Goal: Transaction & Acquisition: Subscribe to service/newsletter

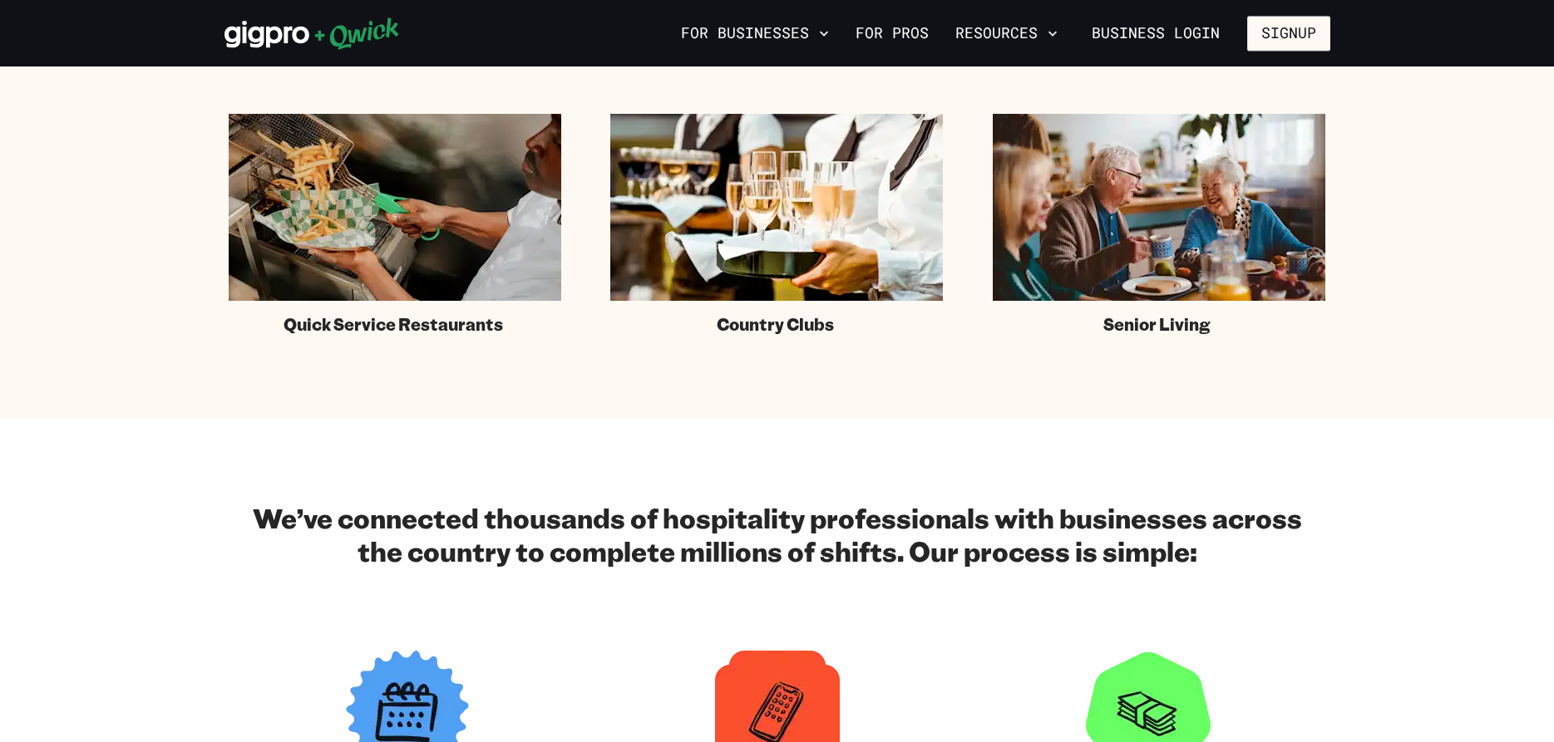
scroll to position [1319, 0]
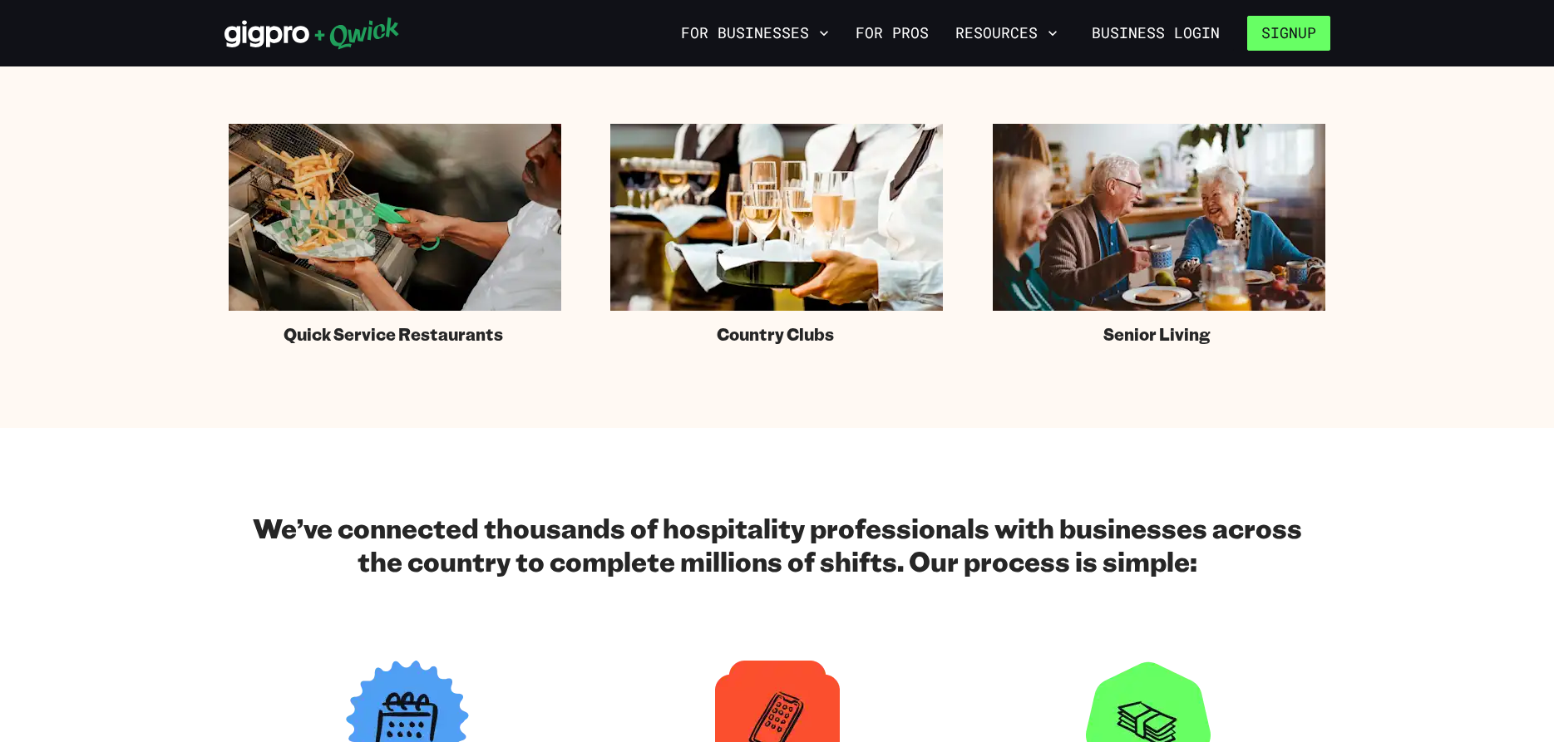
click at [1283, 28] on button "Signup" at bounding box center [1288, 33] width 83 height 35
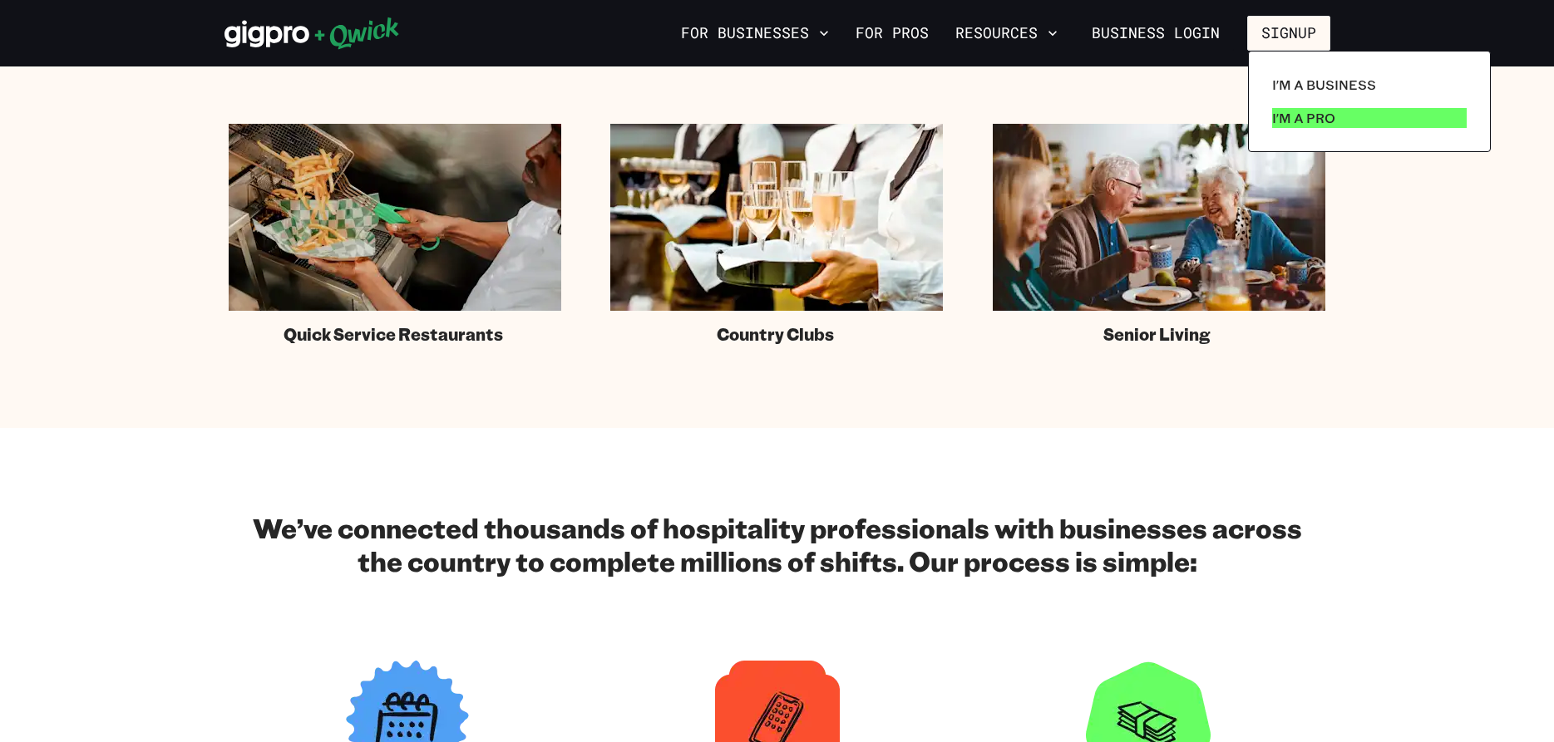
click at [1334, 112] on link "I'm a Pro" at bounding box center [1369, 117] width 208 height 33
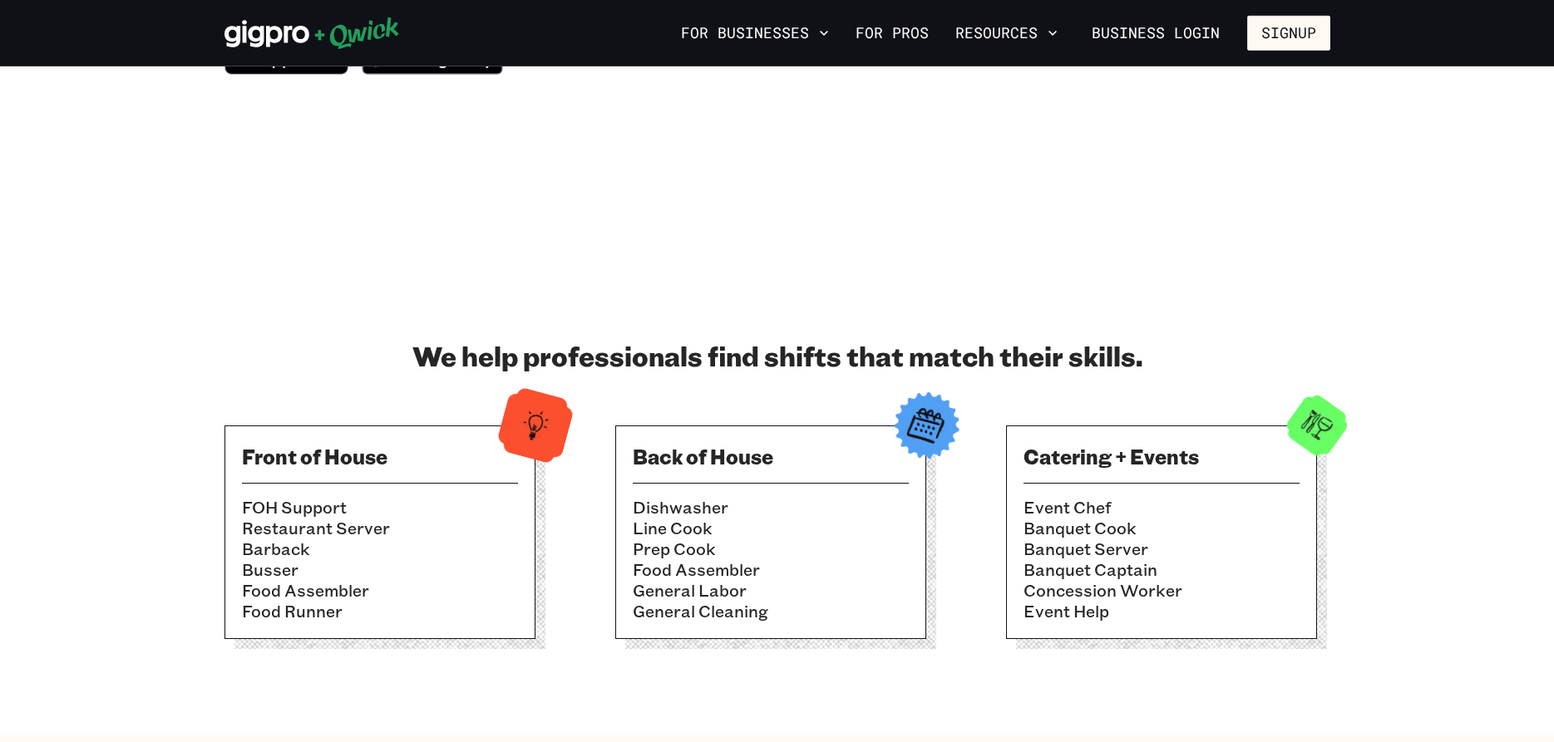
scroll to position [424, 0]
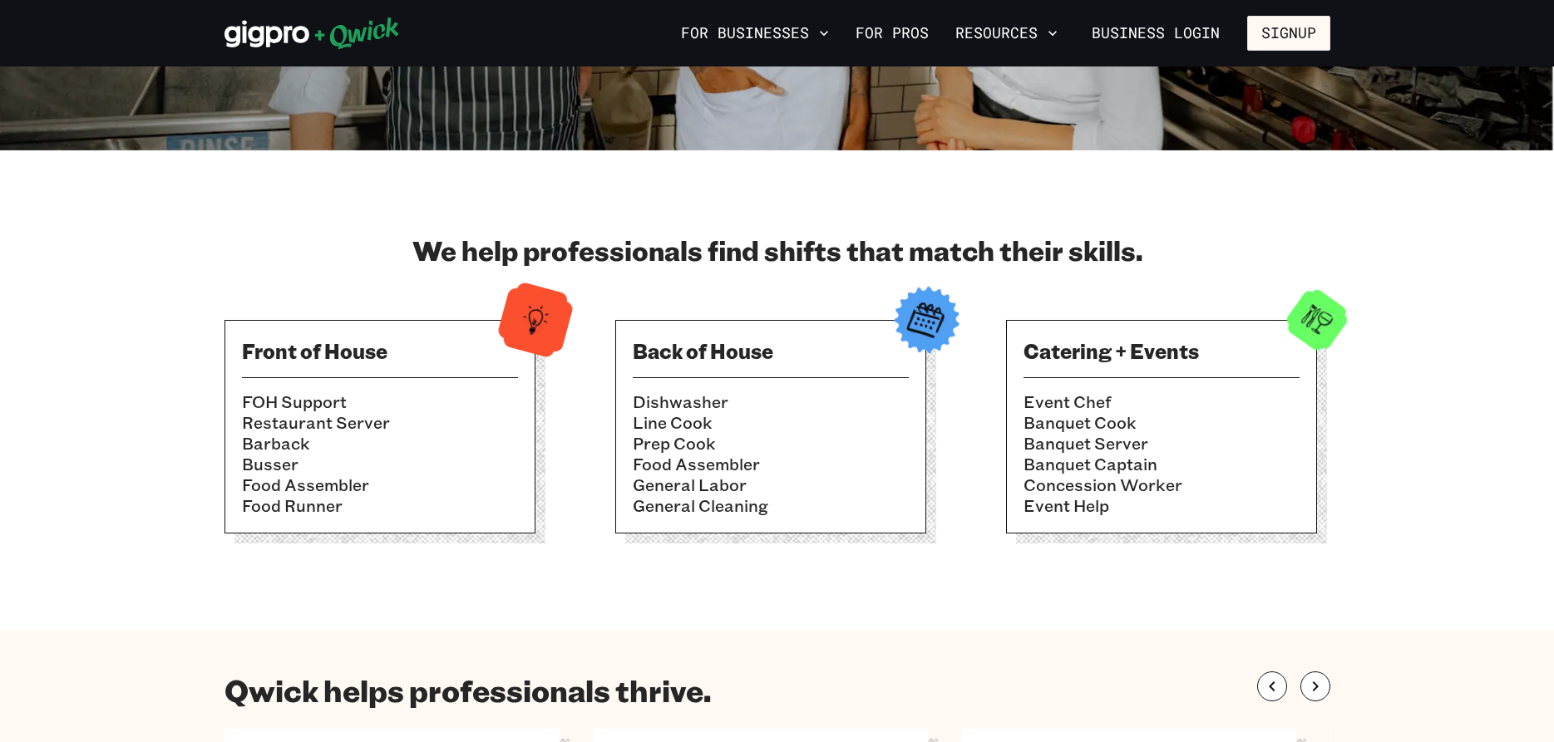
click at [733, 456] on li "Food Assembler" at bounding box center [771, 464] width 276 height 21
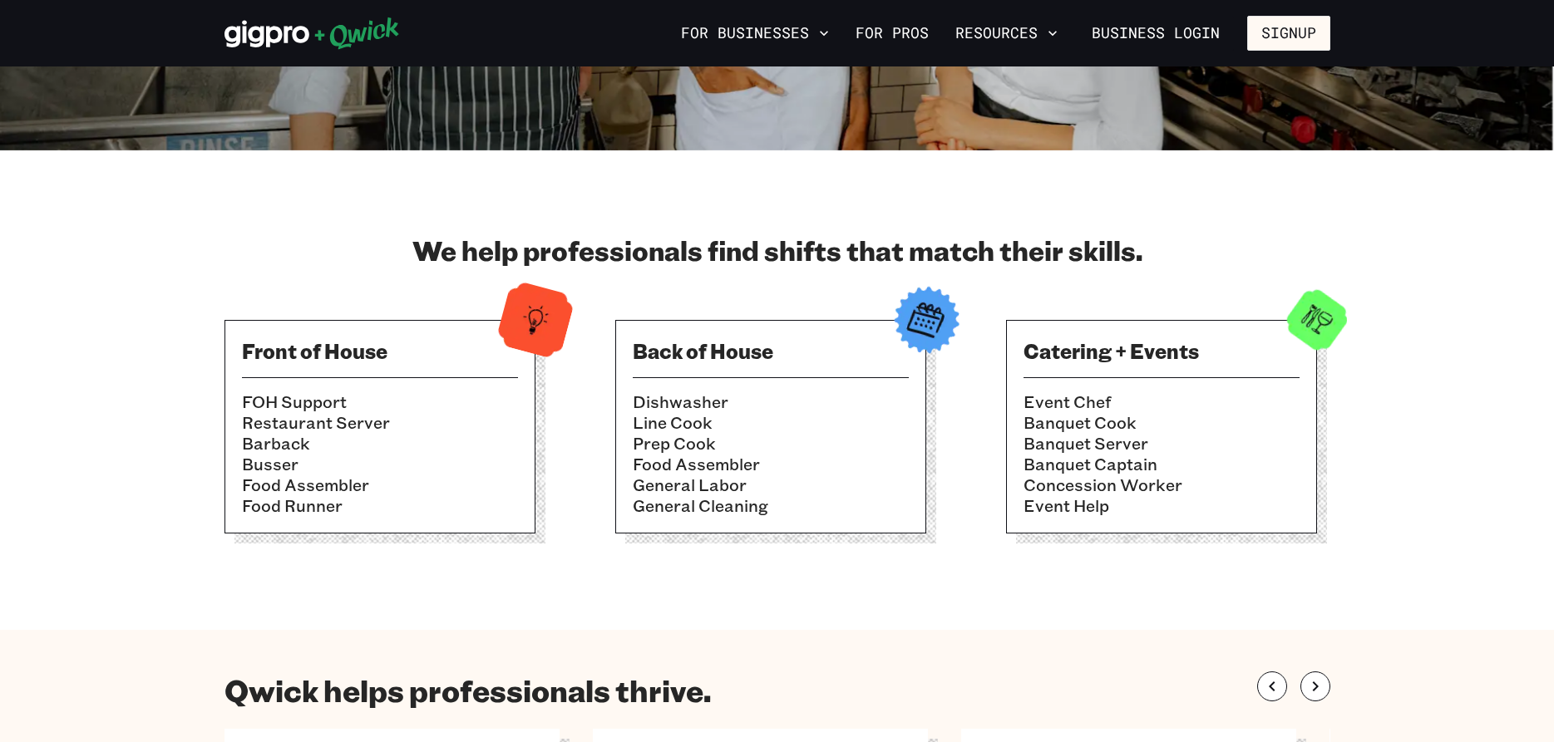
click at [729, 409] on li "Dishwasher" at bounding box center [771, 402] width 276 height 21
click at [729, 403] on li "Dishwasher" at bounding box center [771, 402] width 276 height 21
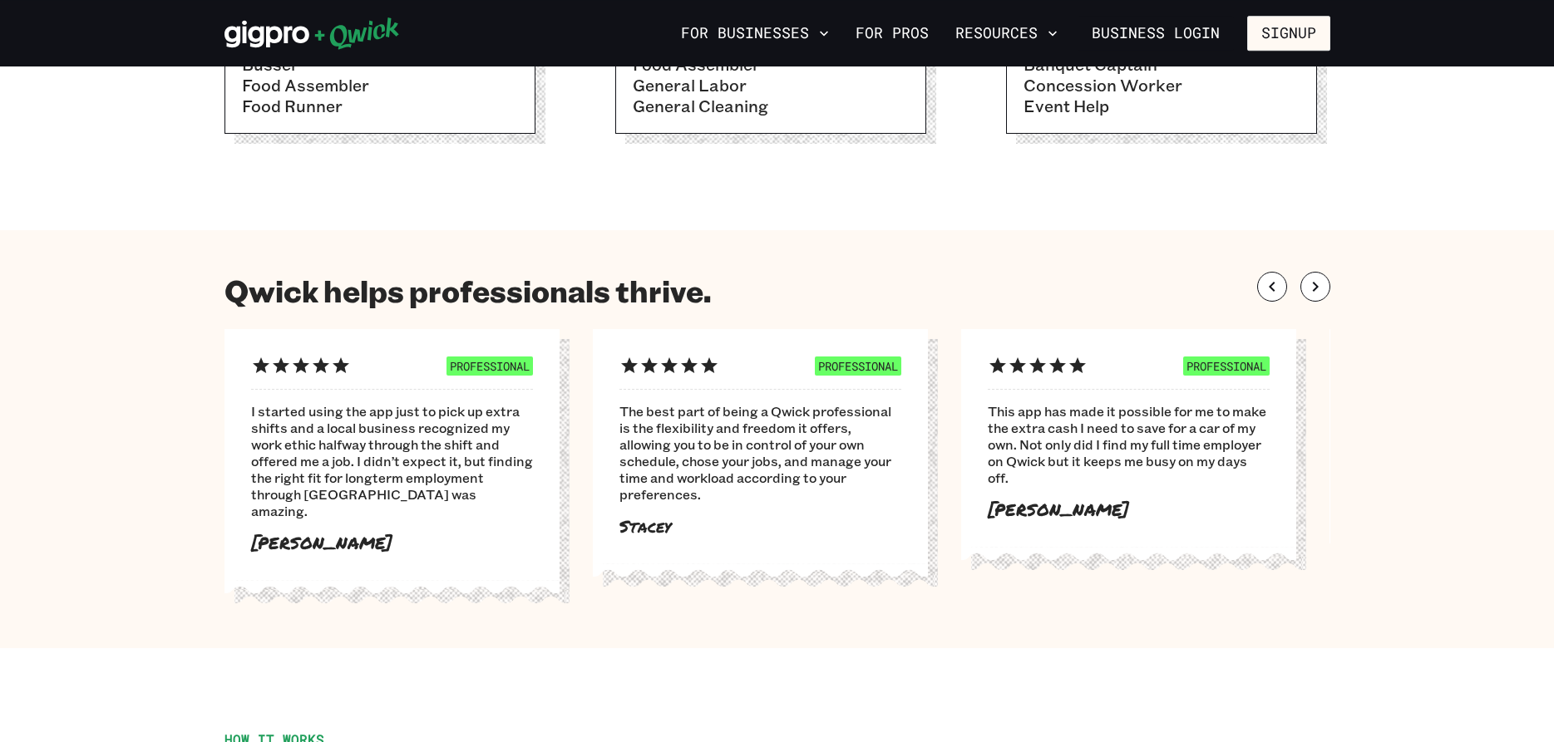
scroll to position [848, 0]
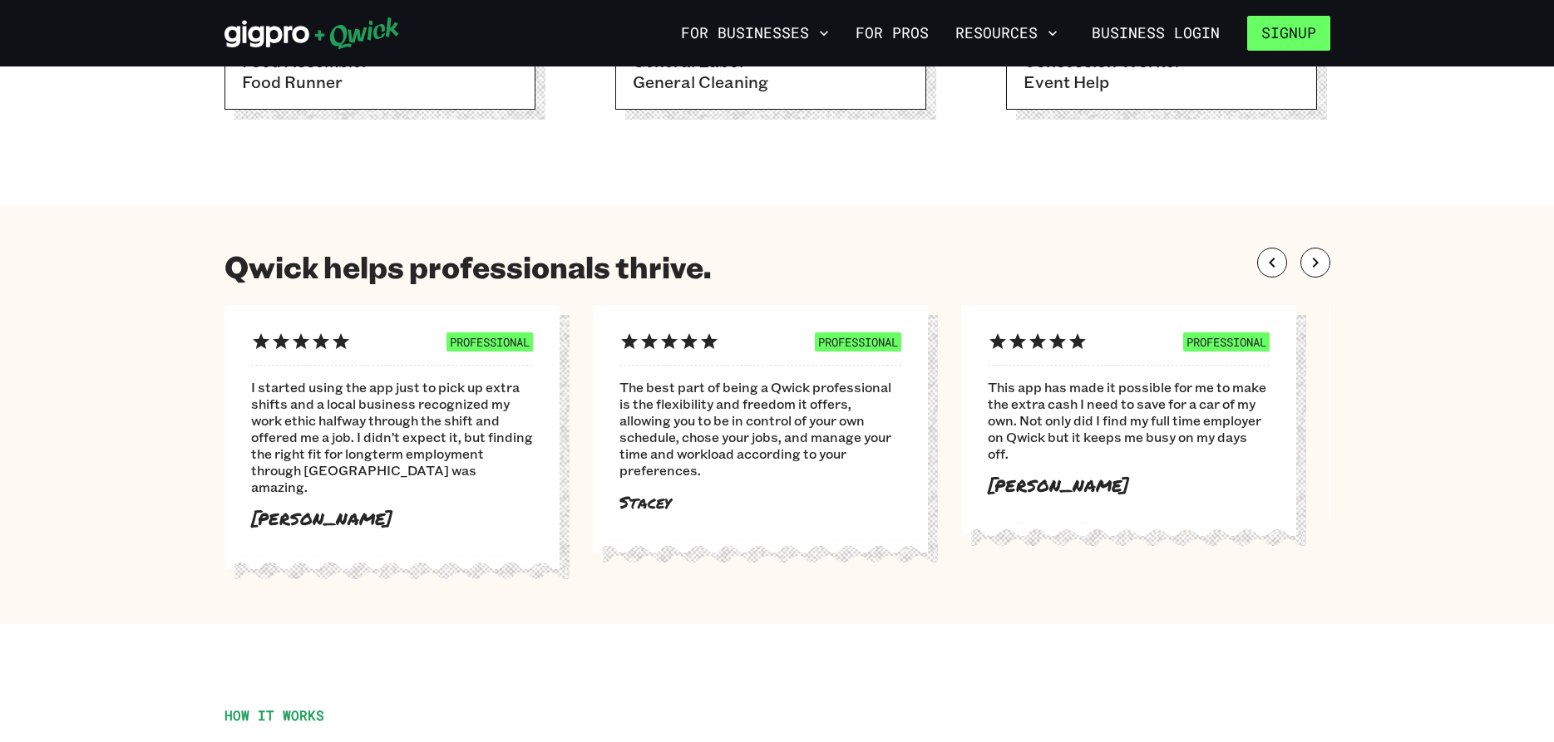
click at [1284, 30] on button "Signup" at bounding box center [1288, 33] width 83 height 35
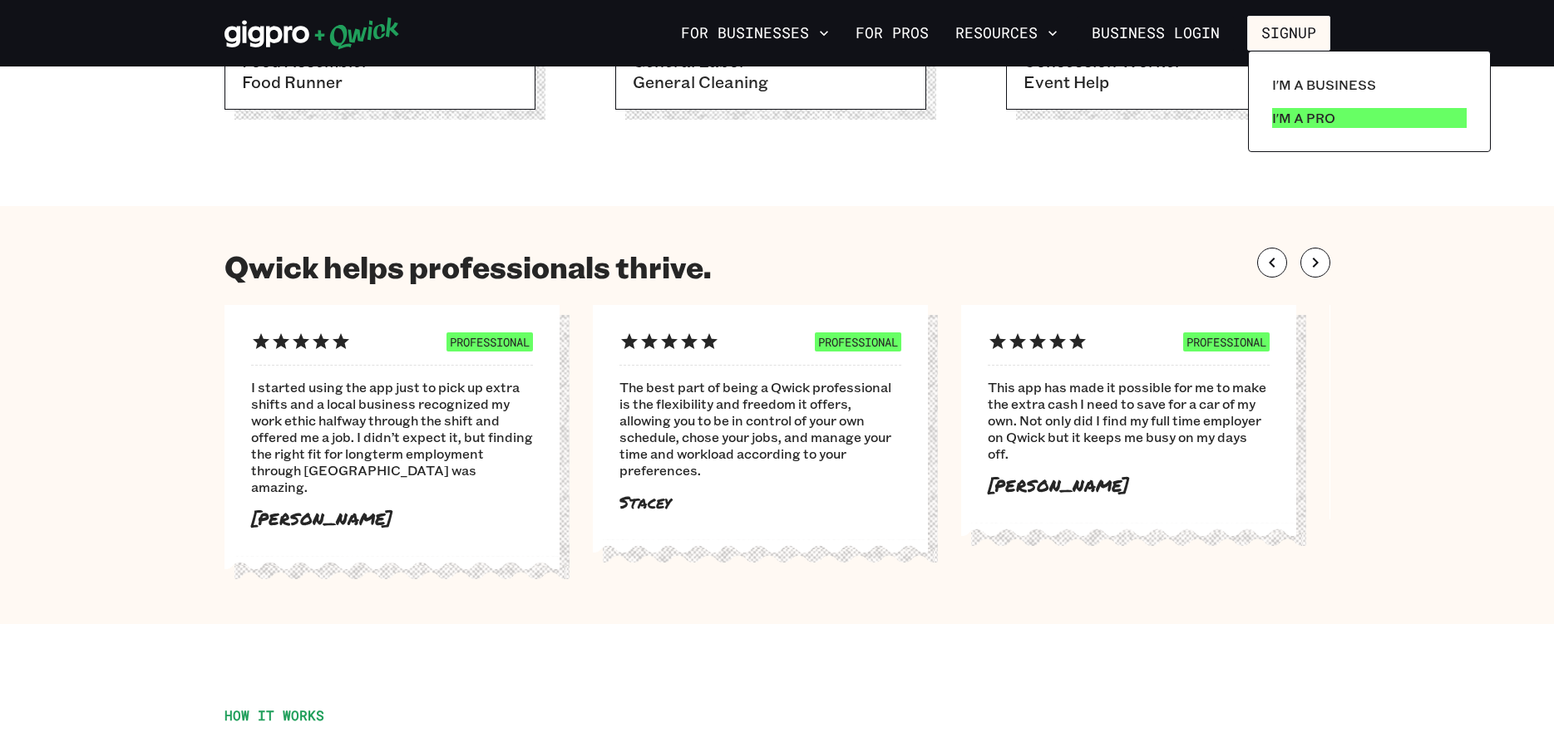
click at [1295, 108] on p "I'm a Pro" at bounding box center [1303, 118] width 63 height 20
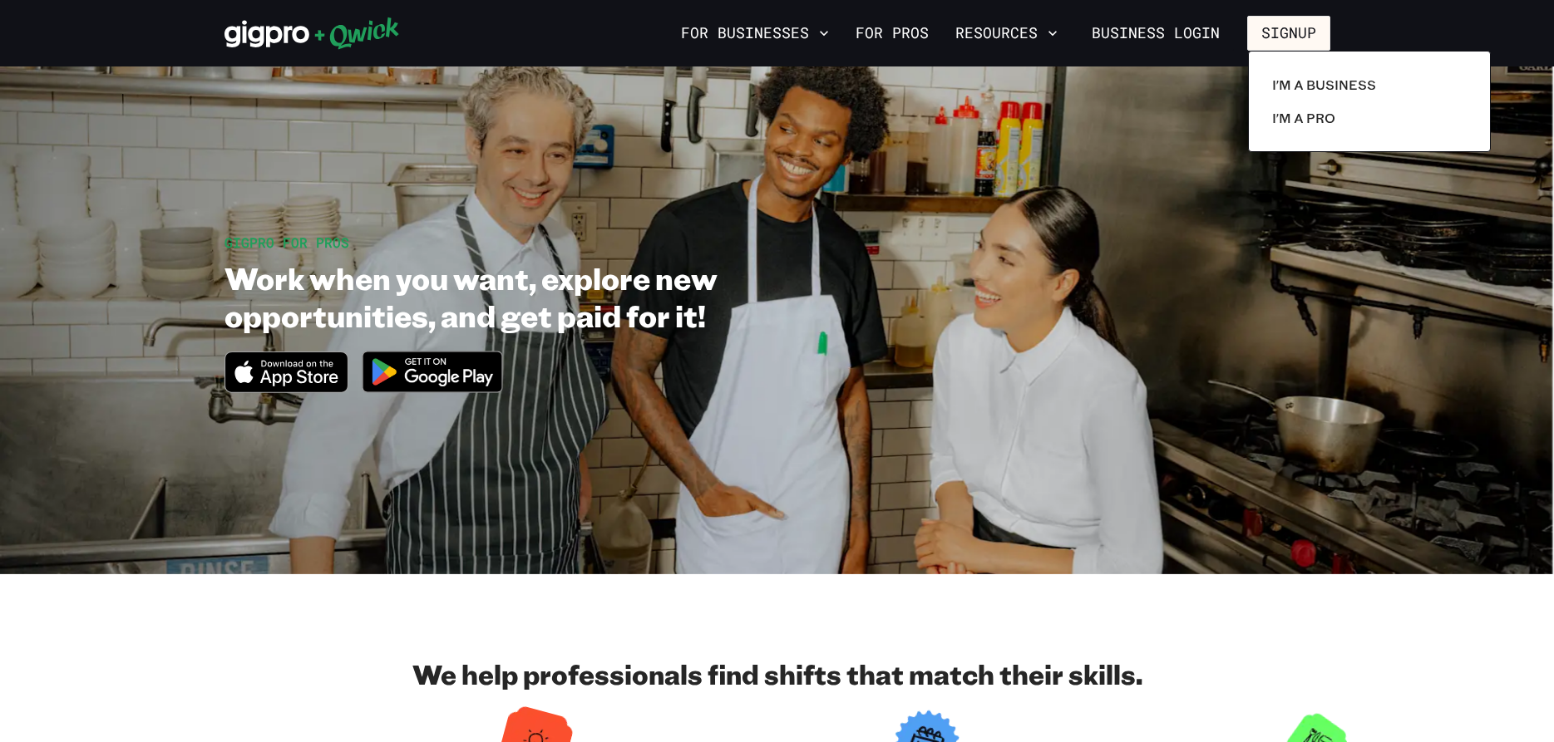
click at [1161, 593] on div at bounding box center [777, 371] width 1554 height 742
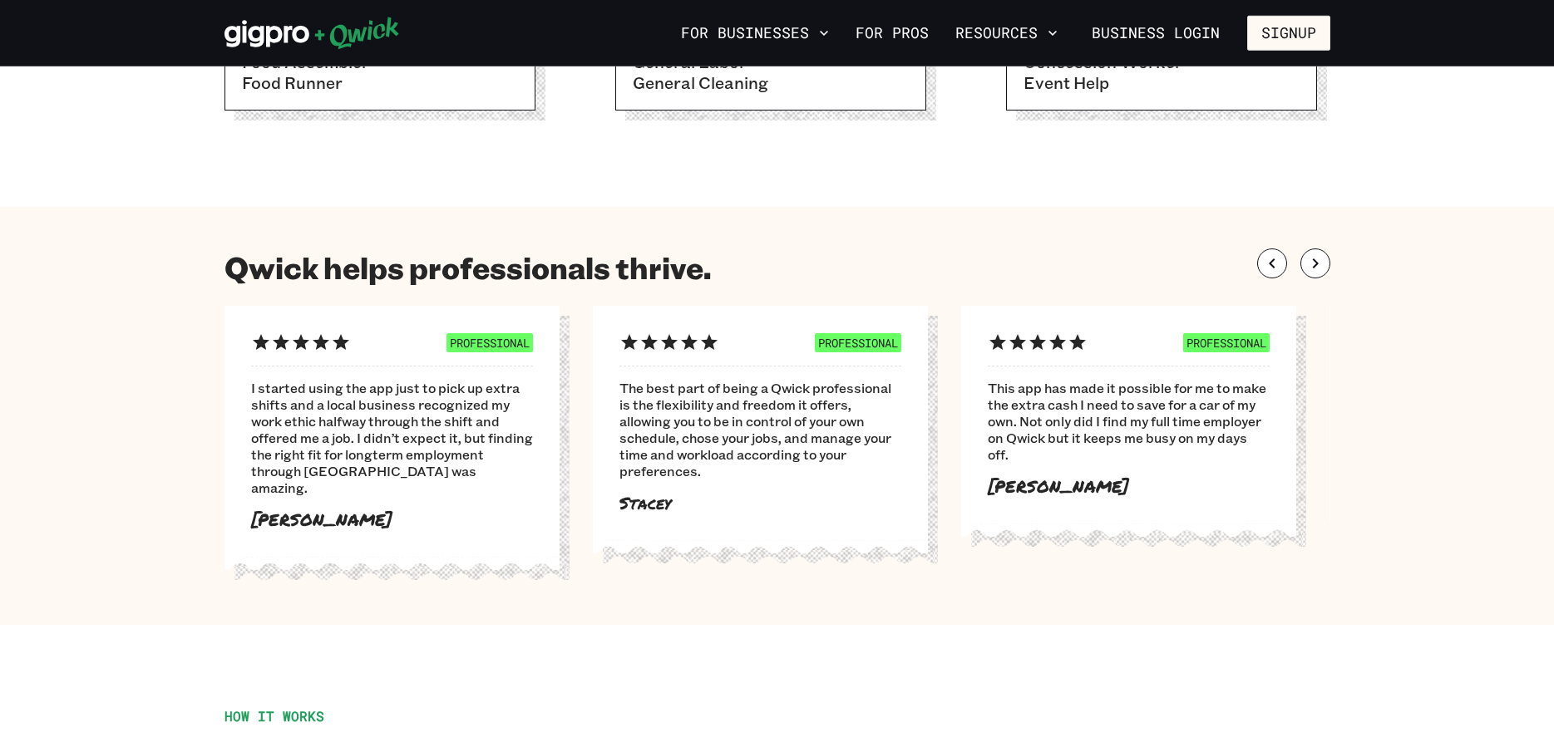
scroll to position [848, 0]
click at [1308, 260] on icon "button" at bounding box center [1315, 263] width 20 height 20
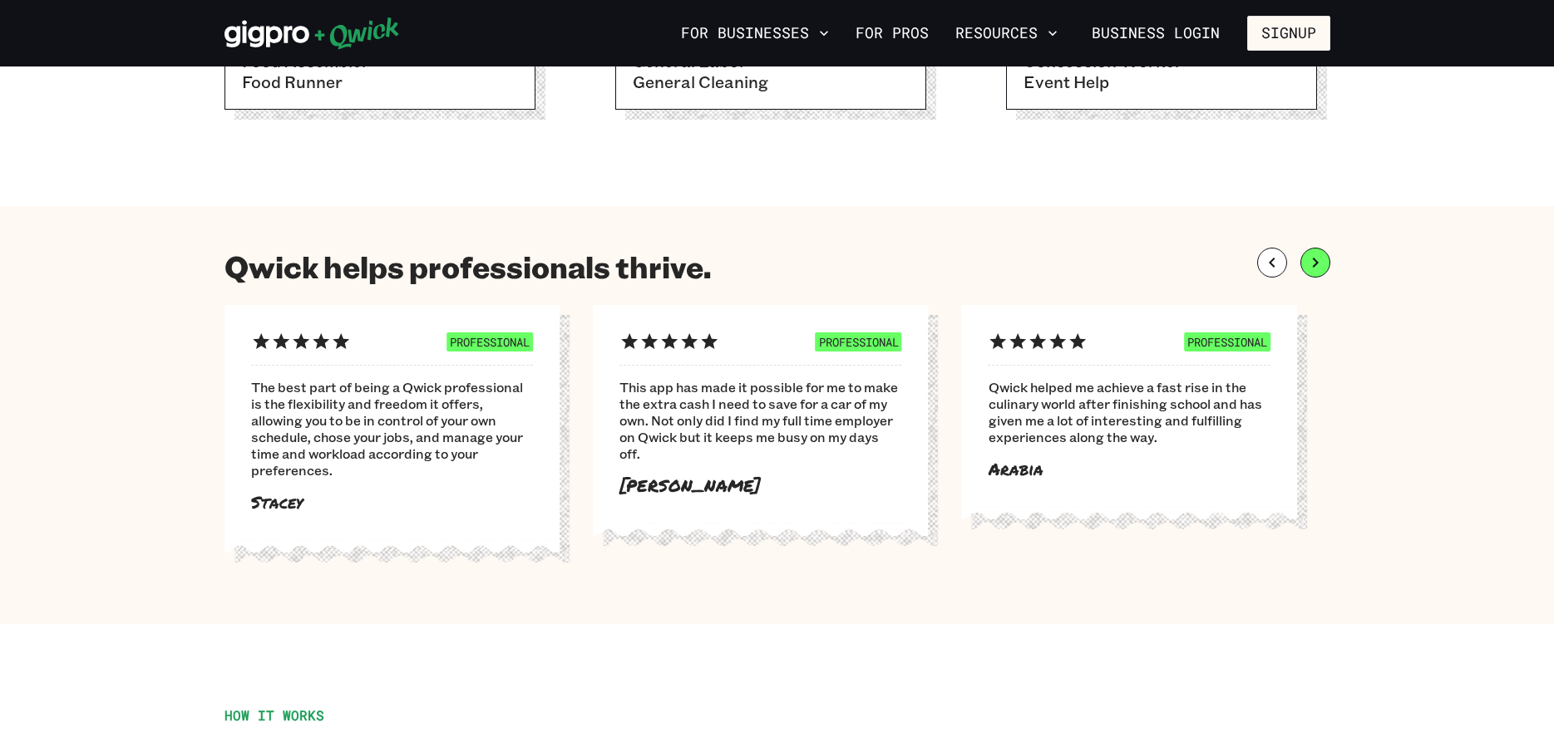
click at [1308, 260] on icon "button" at bounding box center [1315, 263] width 20 height 20
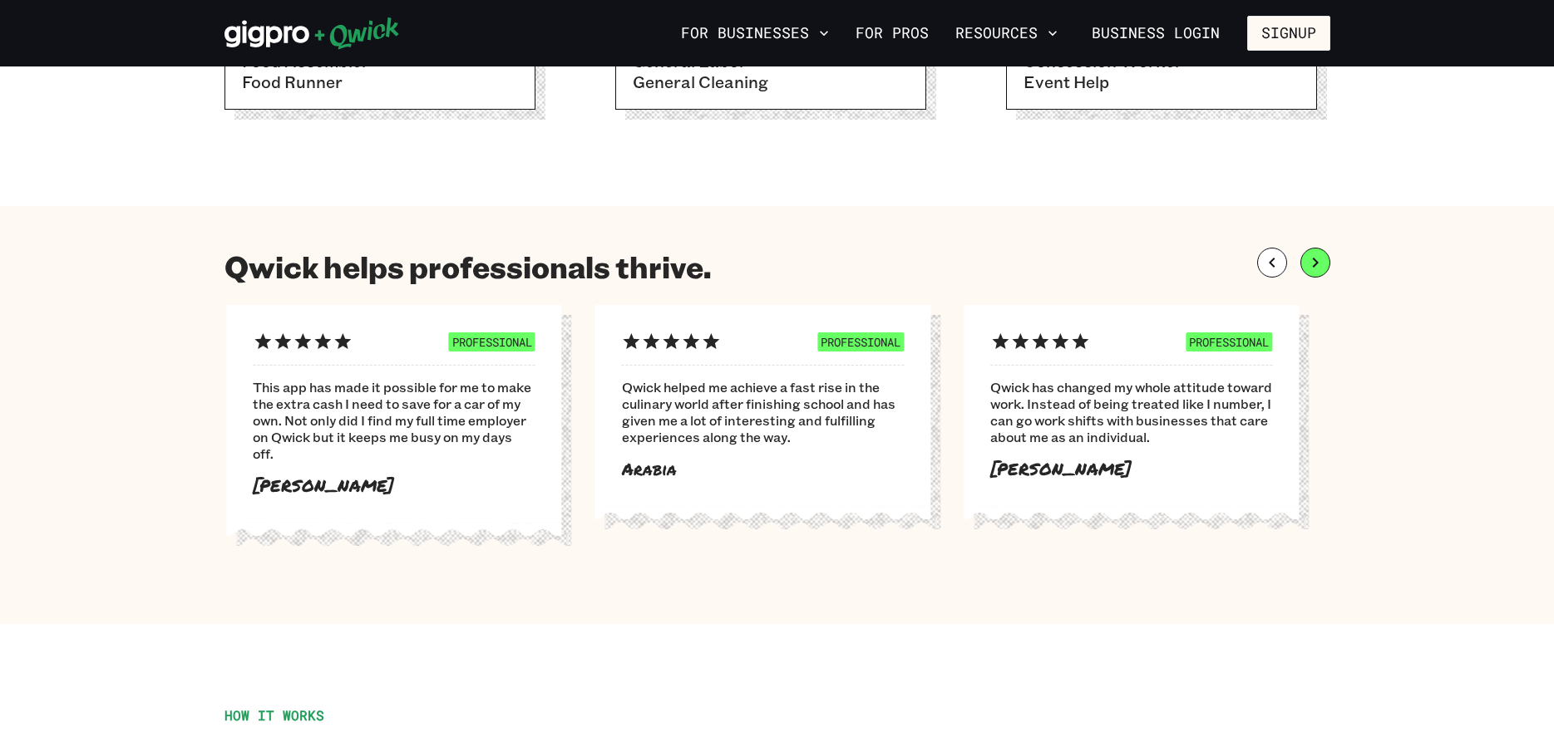
click at [1308, 260] on icon "button" at bounding box center [1315, 263] width 20 height 20
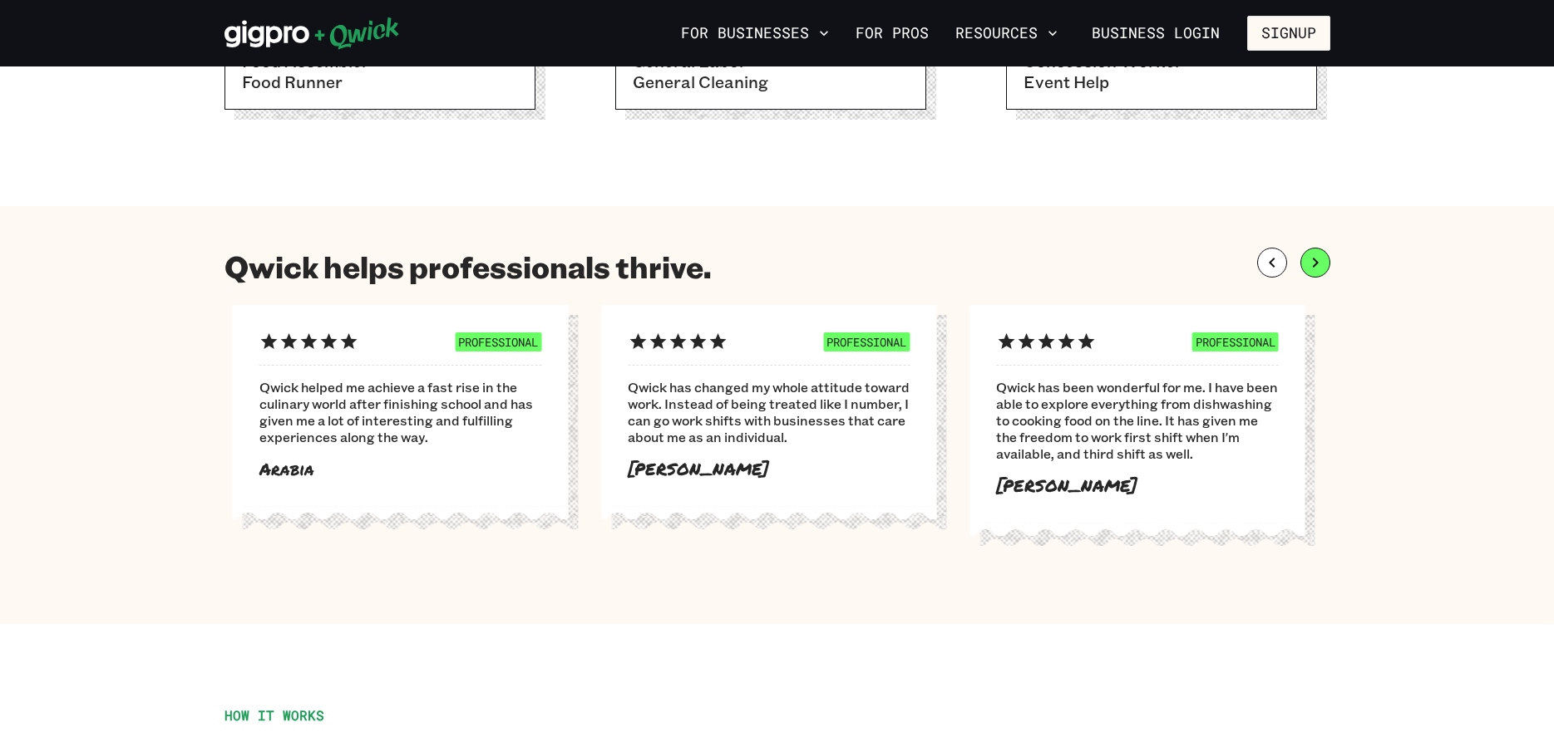
click at [1308, 260] on icon "button" at bounding box center [1315, 263] width 20 height 20
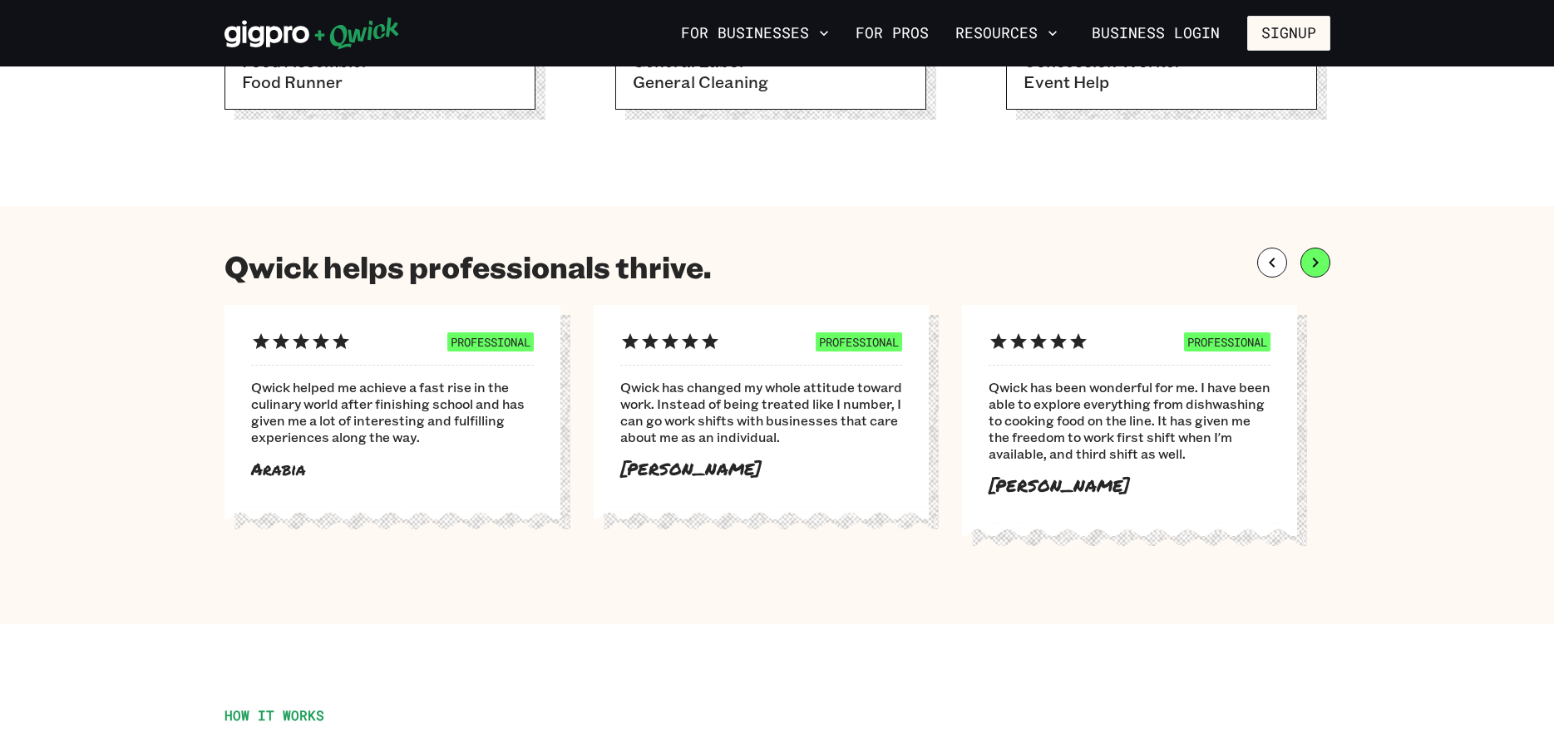
click at [1308, 260] on icon "button" at bounding box center [1315, 263] width 20 height 20
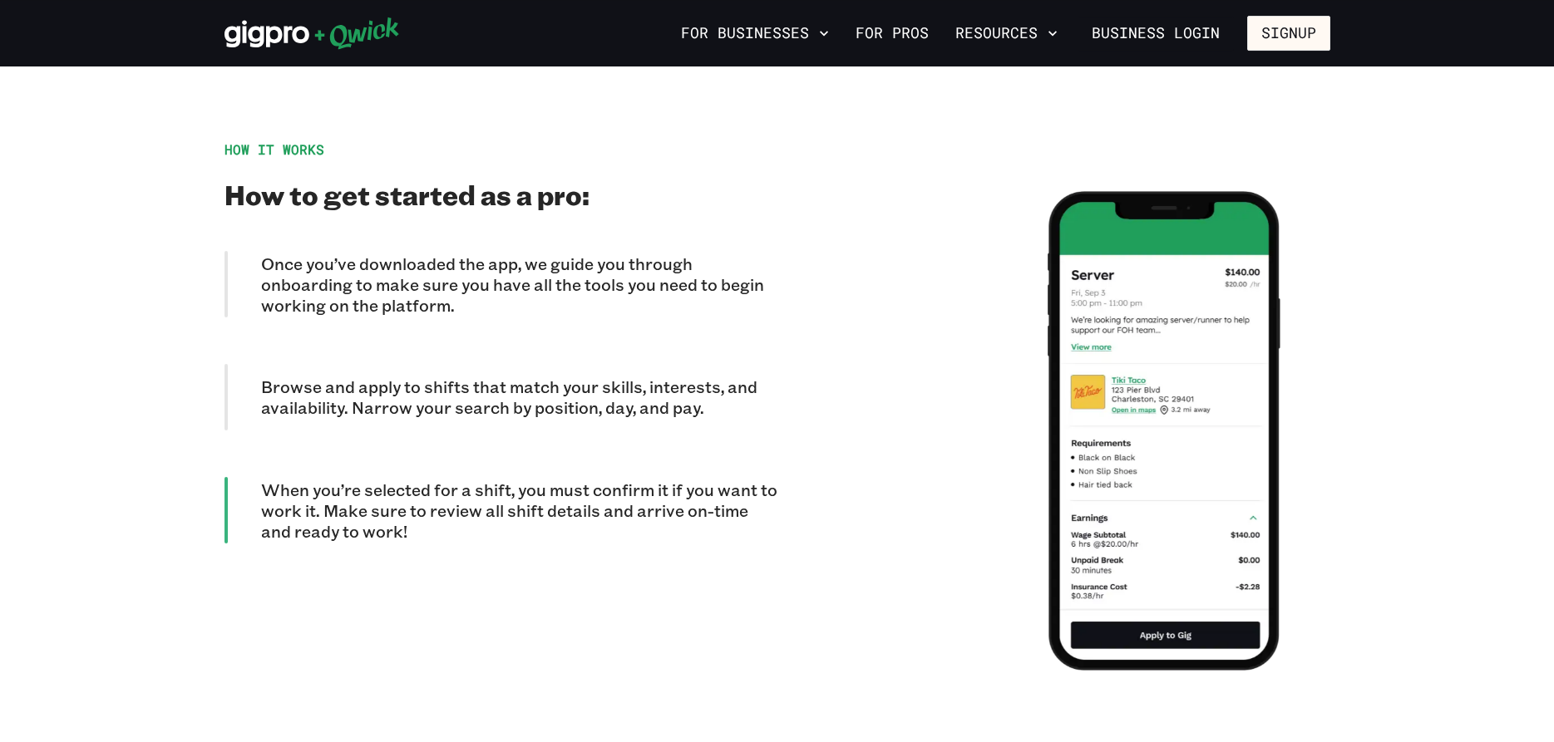
scroll to position [1442, 0]
